Goal: Task Accomplishment & Management: Manage account settings

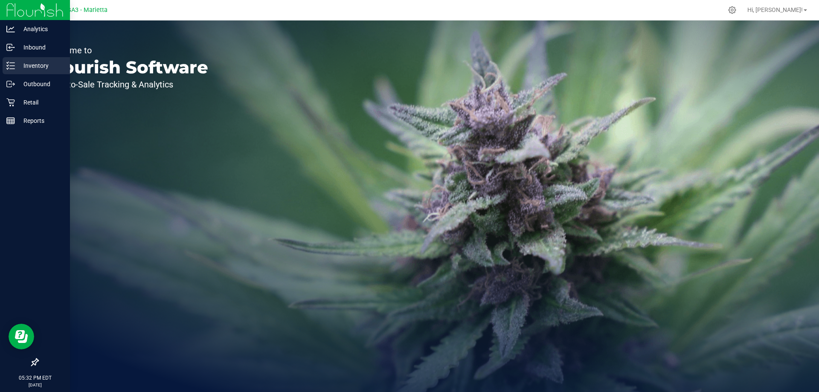
click at [54, 68] on p "Inventory" at bounding box center [40, 66] width 51 height 10
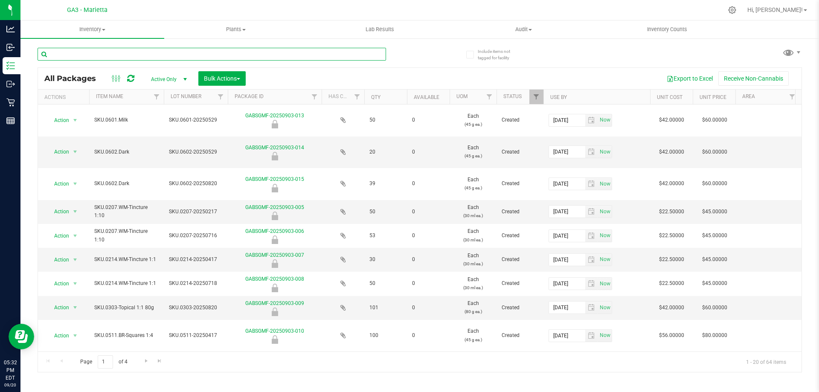
click at [192, 59] on input "text" at bounding box center [212, 54] width 349 height 13
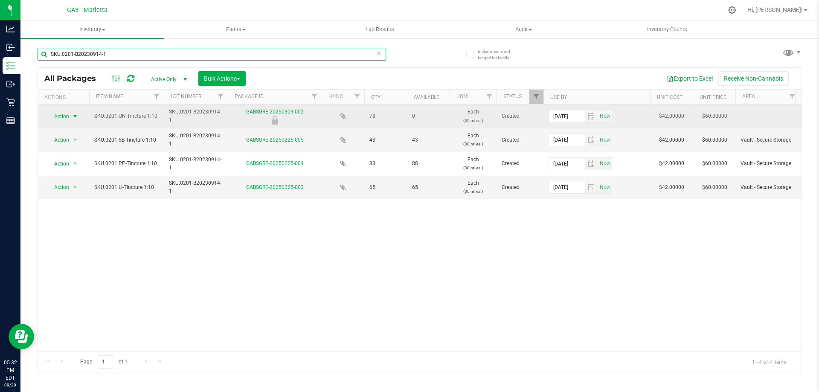
type input "SKU.0201-B20230914-1"
click at [73, 113] on span "select" at bounding box center [75, 116] width 7 height 7
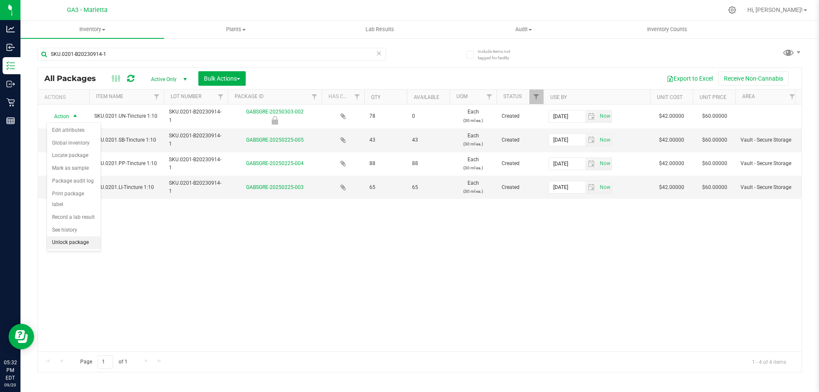
click at [83, 236] on li "Unlock package" at bounding box center [74, 242] width 54 height 13
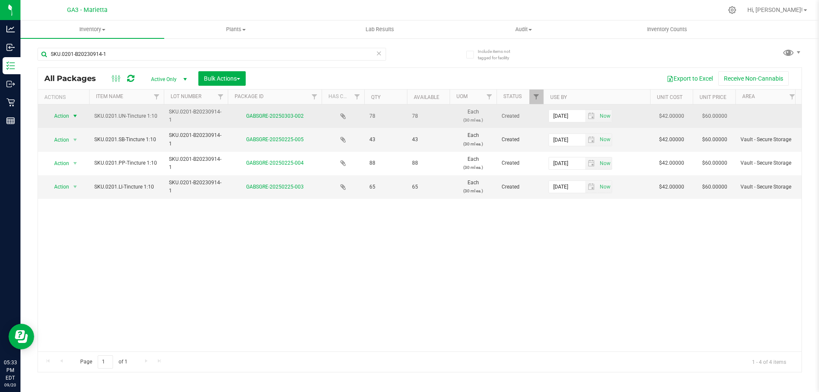
click at [69, 116] on span "Action" at bounding box center [58, 116] width 23 height 12
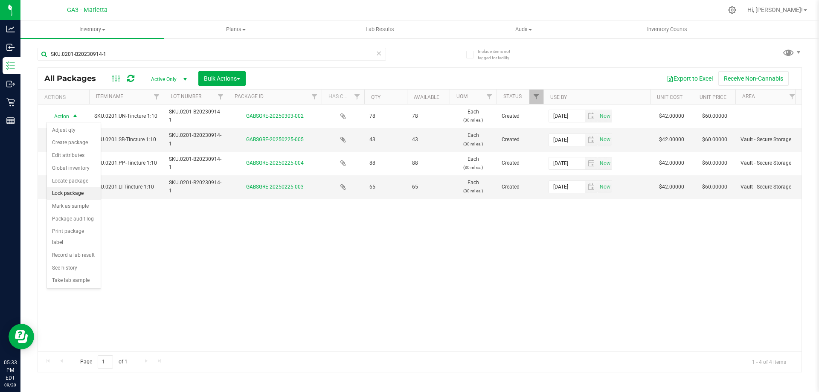
click at [70, 193] on li "Lock package" at bounding box center [74, 193] width 54 height 13
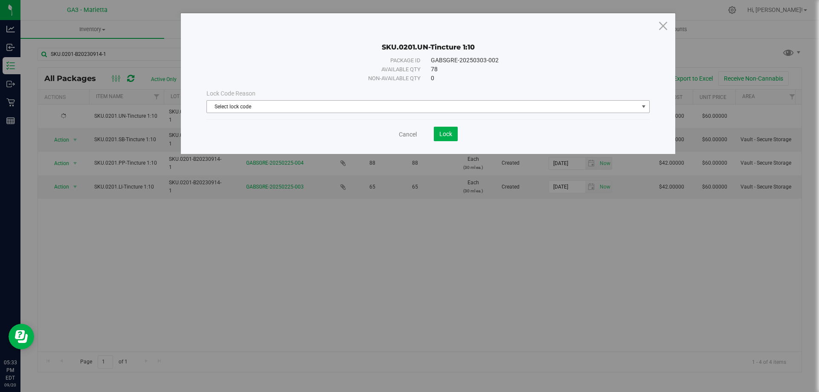
click at [431, 108] on span "Select lock code" at bounding box center [423, 107] width 432 height 12
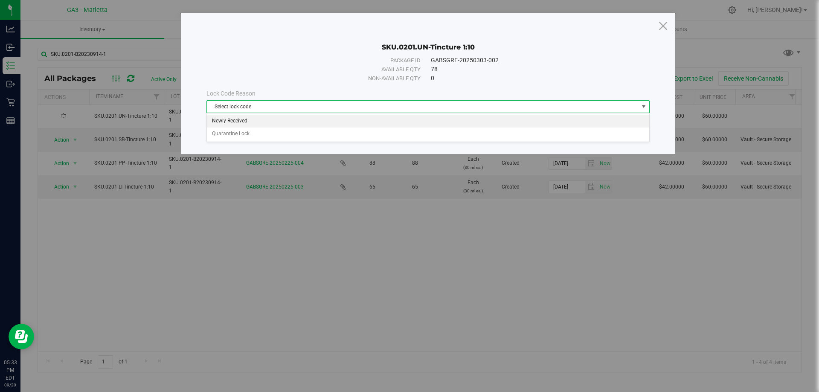
click at [431, 118] on li "Newly Received" at bounding box center [428, 121] width 443 height 13
click at [448, 136] on span "Lock" at bounding box center [446, 134] width 13 height 7
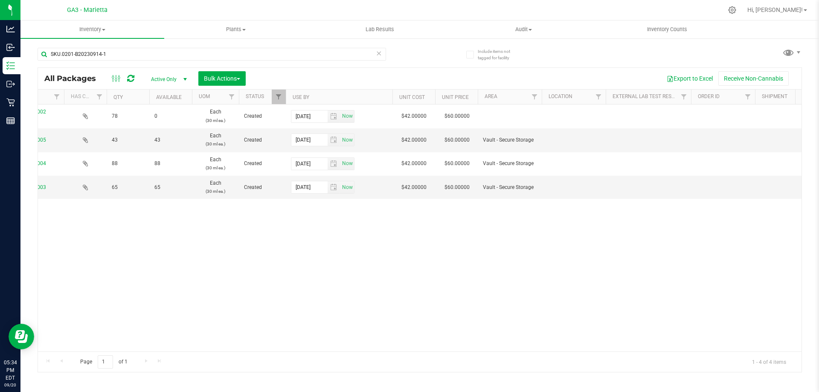
scroll to position [0, 1035]
drag, startPoint x: 335, startPoint y: 347, endPoint x: 609, endPoint y: 302, distance: 278.2
click at [609, 302] on div "Action Action Edit attributes Global inventory Locate package Mark as sample Pa…" at bounding box center [420, 228] width 764 height 247
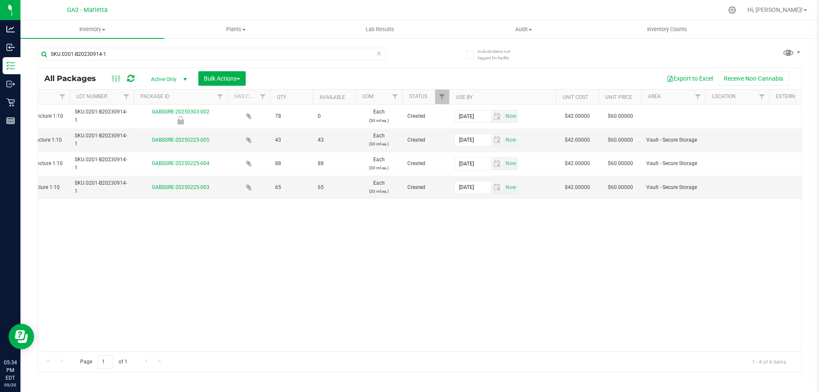
scroll to position [0, 98]
click at [685, 142] on span "Vault - Secure Storage" at bounding box center [670, 140] width 54 height 8
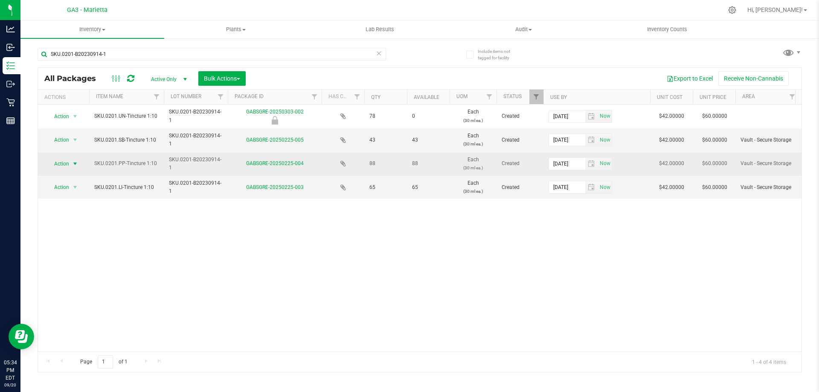
click at [61, 163] on span "Action" at bounding box center [58, 164] width 23 height 12
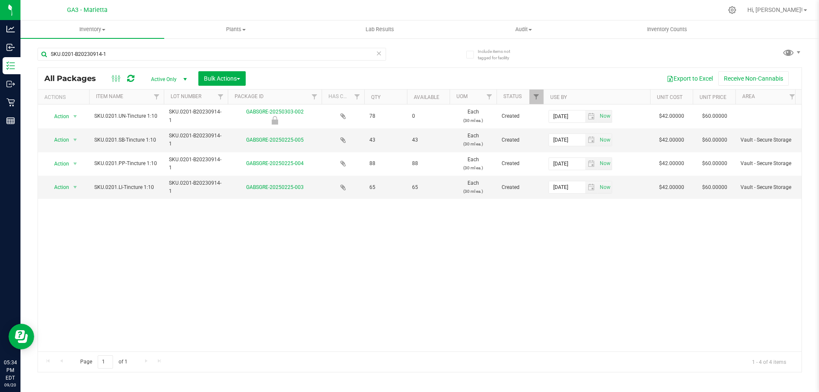
click at [327, 292] on div "Action Action Edit attributes Global inventory Locate package Mark as sample Pa…" at bounding box center [420, 228] width 764 height 247
click at [75, 189] on span "select" at bounding box center [75, 187] width 7 height 7
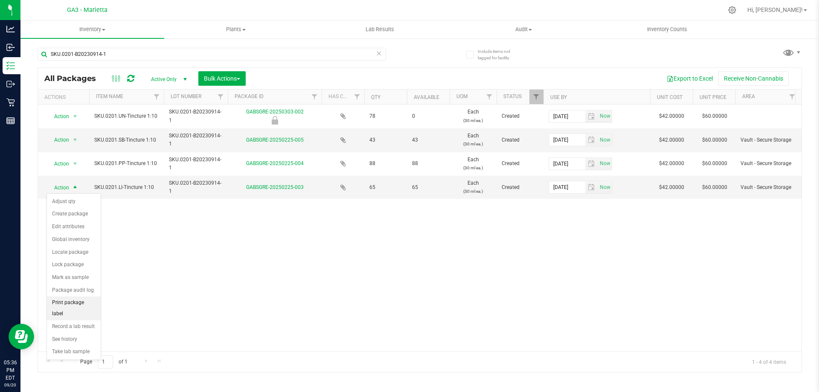
click at [87, 300] on li "Print package label" at bounding box center [74, 308] width 54 height 23
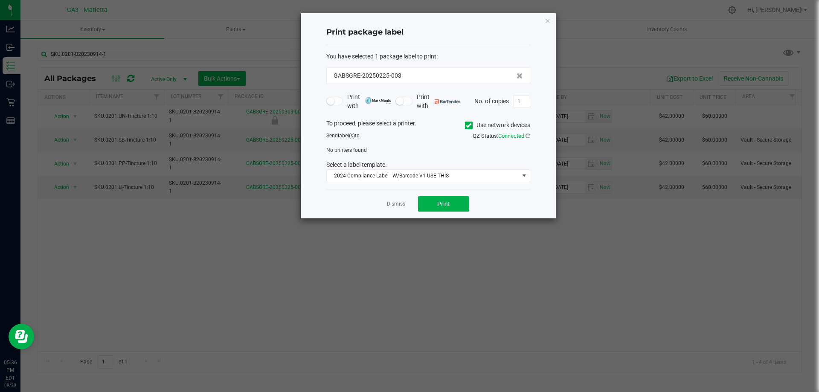
click at [472, 128] on label "Use network devices" at bounding box center [497, 125] width 65 height 9
click at [0, 0] on input "Use network devices" at bounding box center [0, 0] width 0 height 0
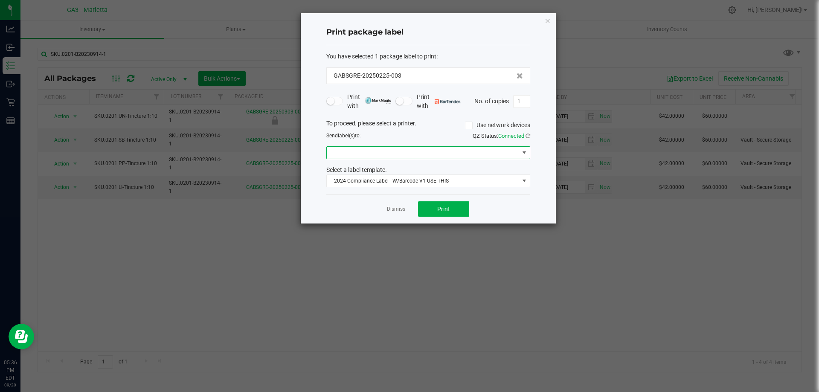
click at [443, 149] on span at bounding box center [423, 153] width 192 height 12
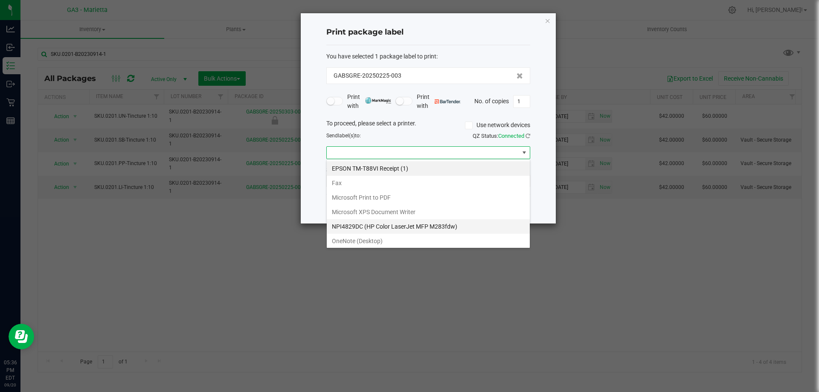
scroll to position [16, 0]
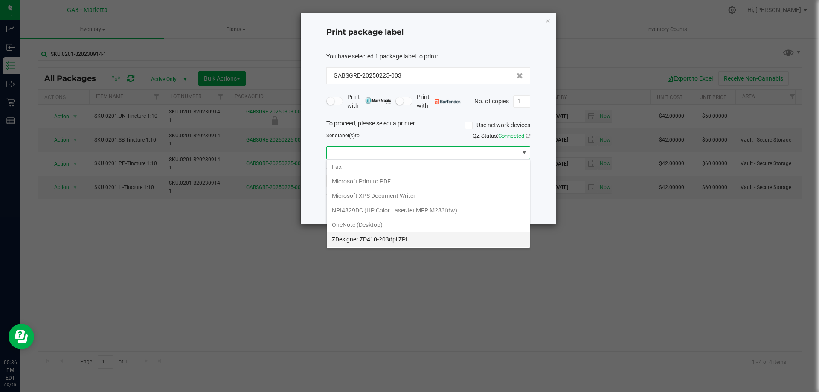
click at [389, 236] on ZPL "ZDesigner ZD410-203dpi ZPL" at bounding box center [428, 239] width 203 height 15
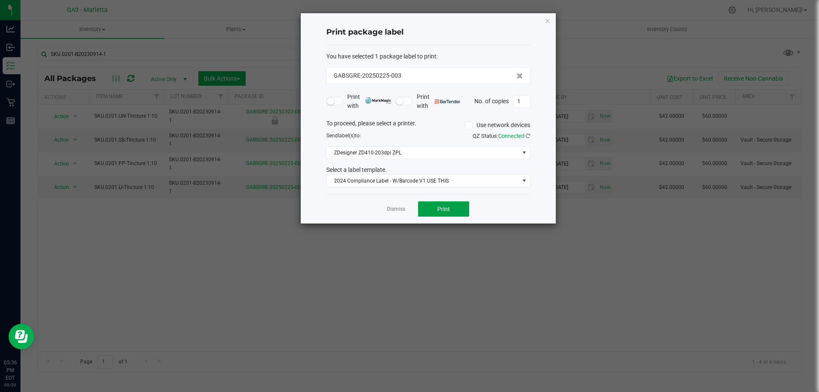
click at [438, 208] on span "Print" at bounding box center [443, 209] width 13 height 7
